Goal: Task Accomplishment & Management: Use online tool/utility

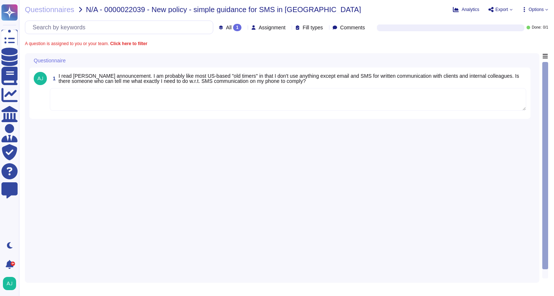
click at [43, 13] on div "Questionnaires N/A - 0000022039 - New policy - simple guidance for SMS in [GEOG…" at bounding box center [286, 148] width 535 height 296
click at [44, 12] on span "Questionnaires" at bounding box center [49, 9] width 49 height 7
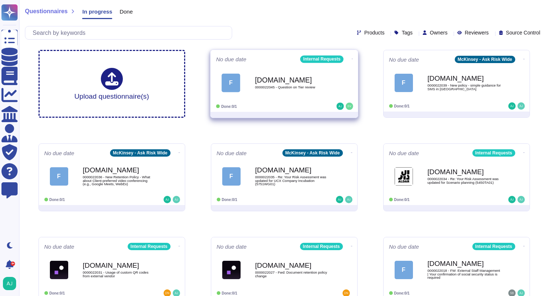
click at [275, 98] on div "F [DOMAIN_NAME] 0000022045 - Question on Tier review" at bounding box center [284, 82] width 136 height 37
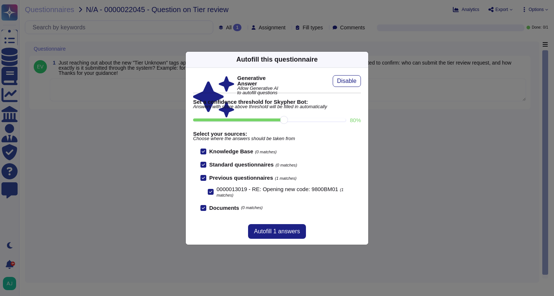
click at [160, 148] on div "Autofill this questionnaire Generative Answer Allow Generative AI to autofill q…" at bounding box center [277, 148] width 554 height 296
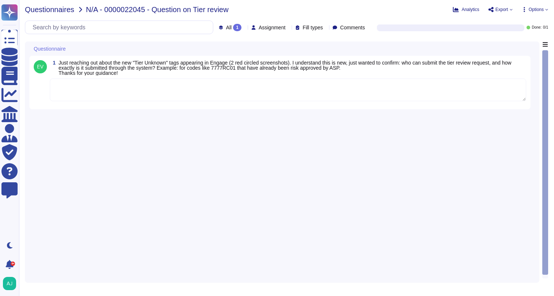
click at [46, 10] on span "Questionnaires" at bounding box center [49, 9] width 49 height 7
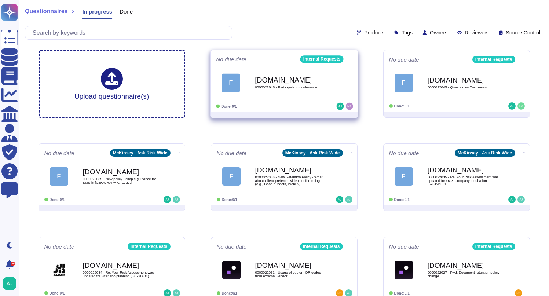
click at [281, 102] on div "No due date Internal Requests F [DOMAIN_NAME] 0000022048 - Participate in confe…" at bounding box center [283, 81] width 147 height 62
